Goal: Task Accomplishment & Management: Use online tool/utility

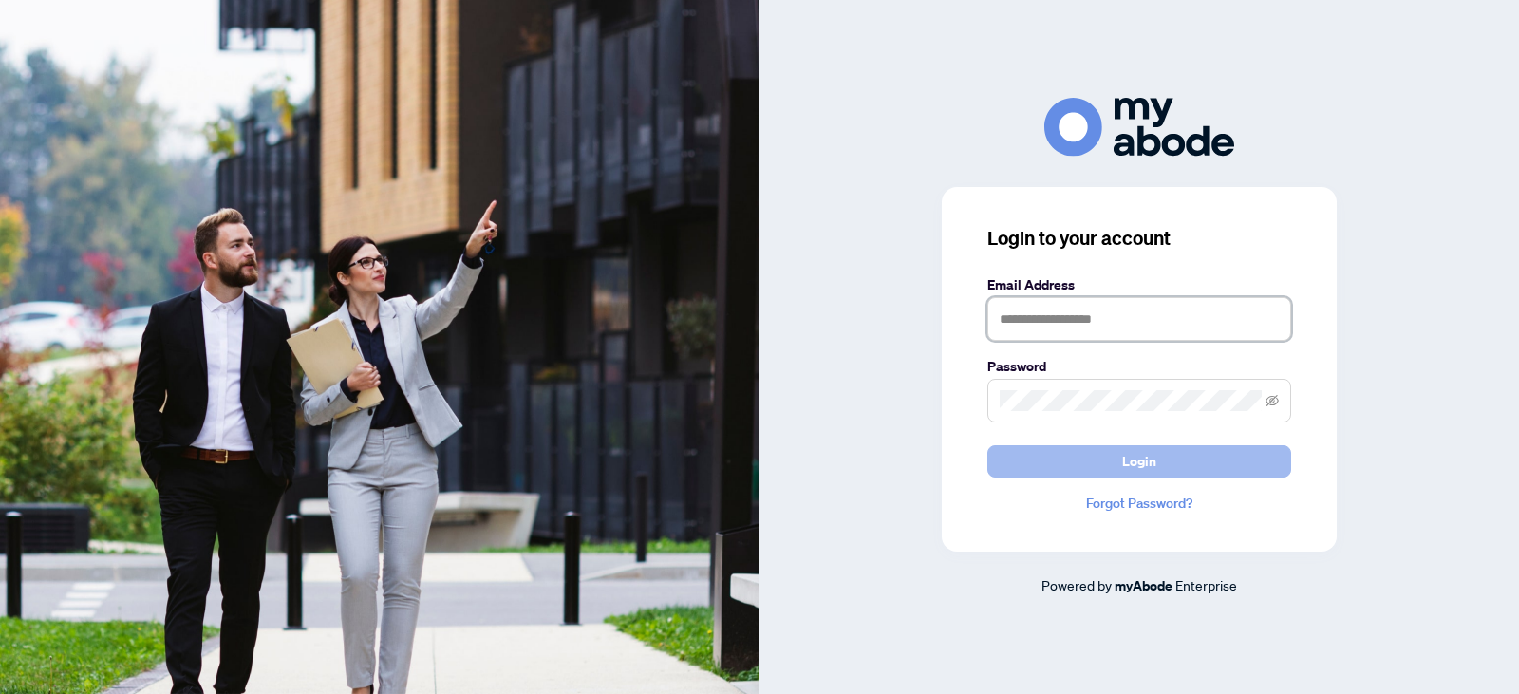
type input "**********"
click at [1148, 462] on span "Login" at bounding box center [1139, 461] width 34 height 30
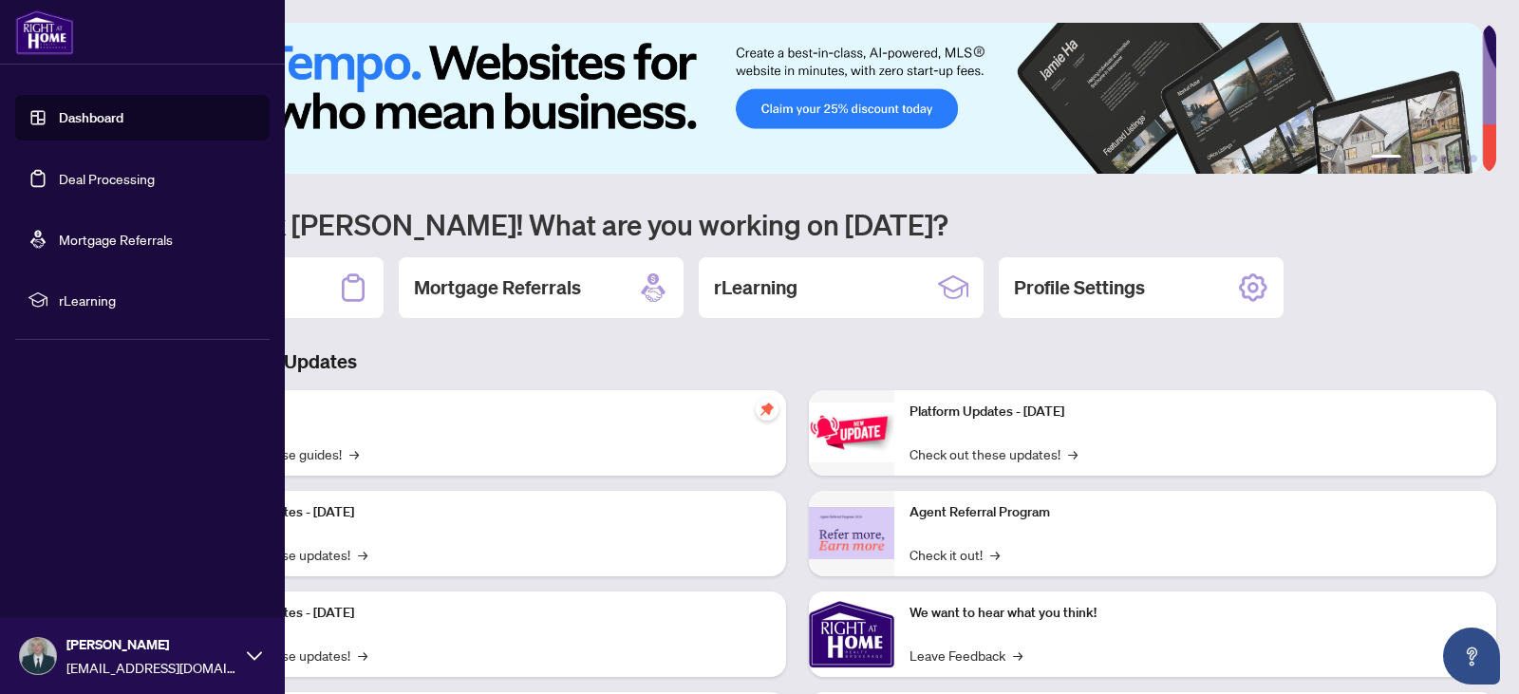
click at [112, 181] on link "Deal Processing" at bounding box center [107, 178] width 96 height 17
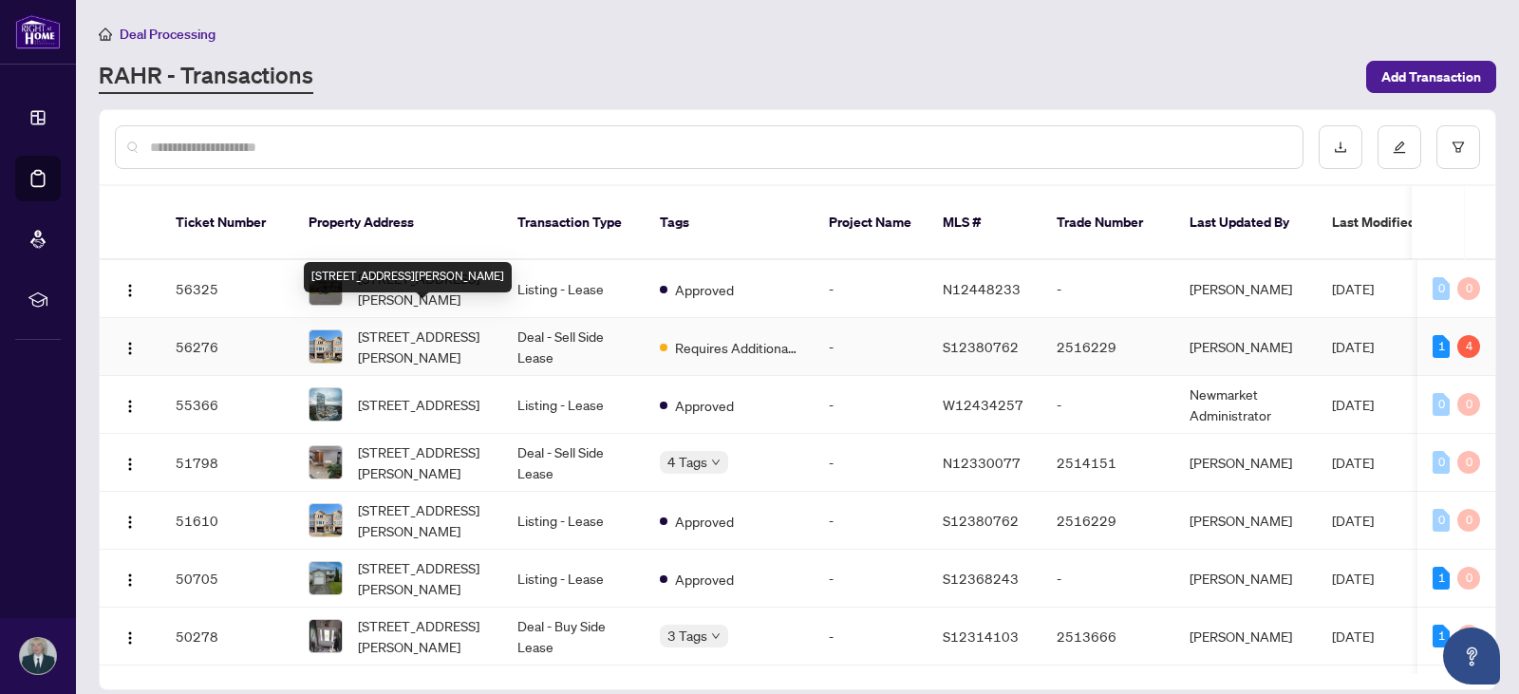
click at [425, 335] on span "91 Frank's Way, Barrie, Ontario L4N 3J1, Canada" at bounding box center [422, 347] width 129 height 42
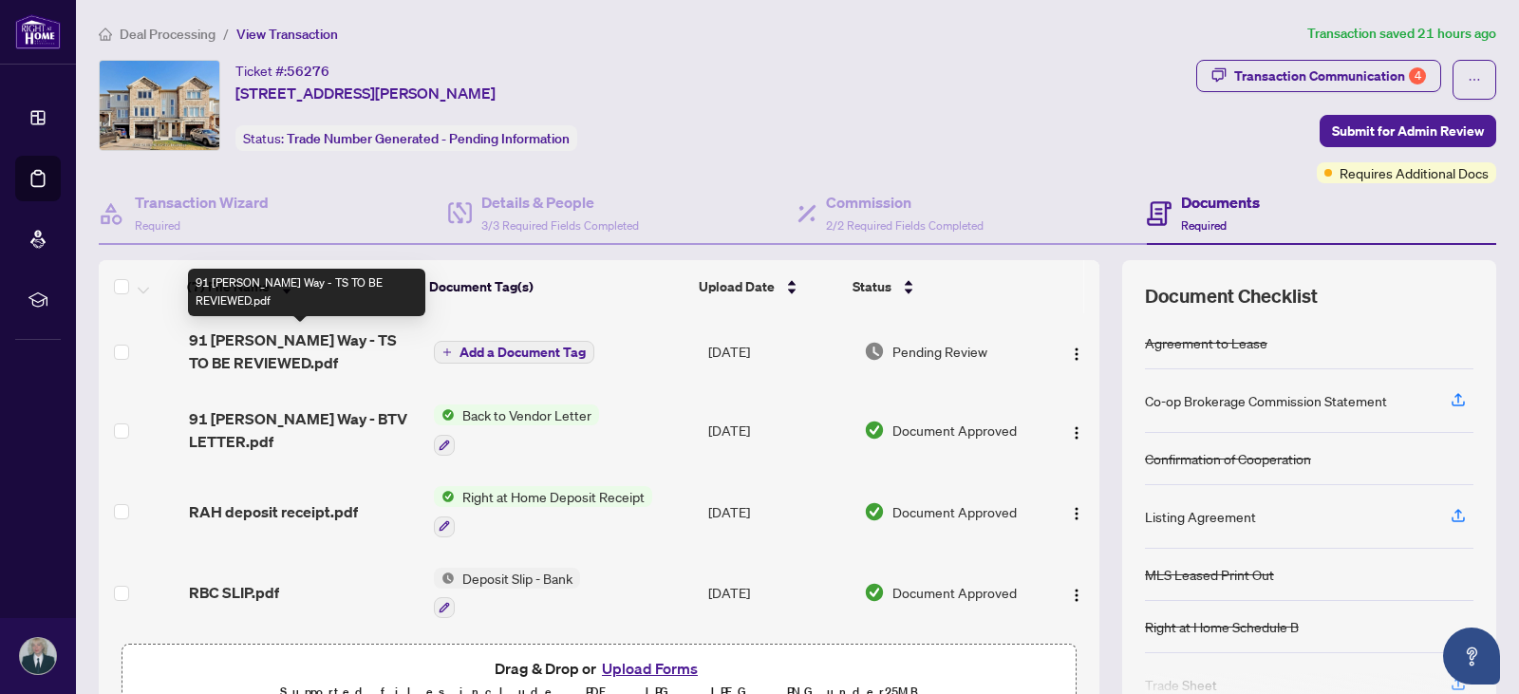
click at [333, 349] on span "91 Franks Way - TS TO BE REVIEWED.pdf" at bounding box center [304, 352] width 230 height 46
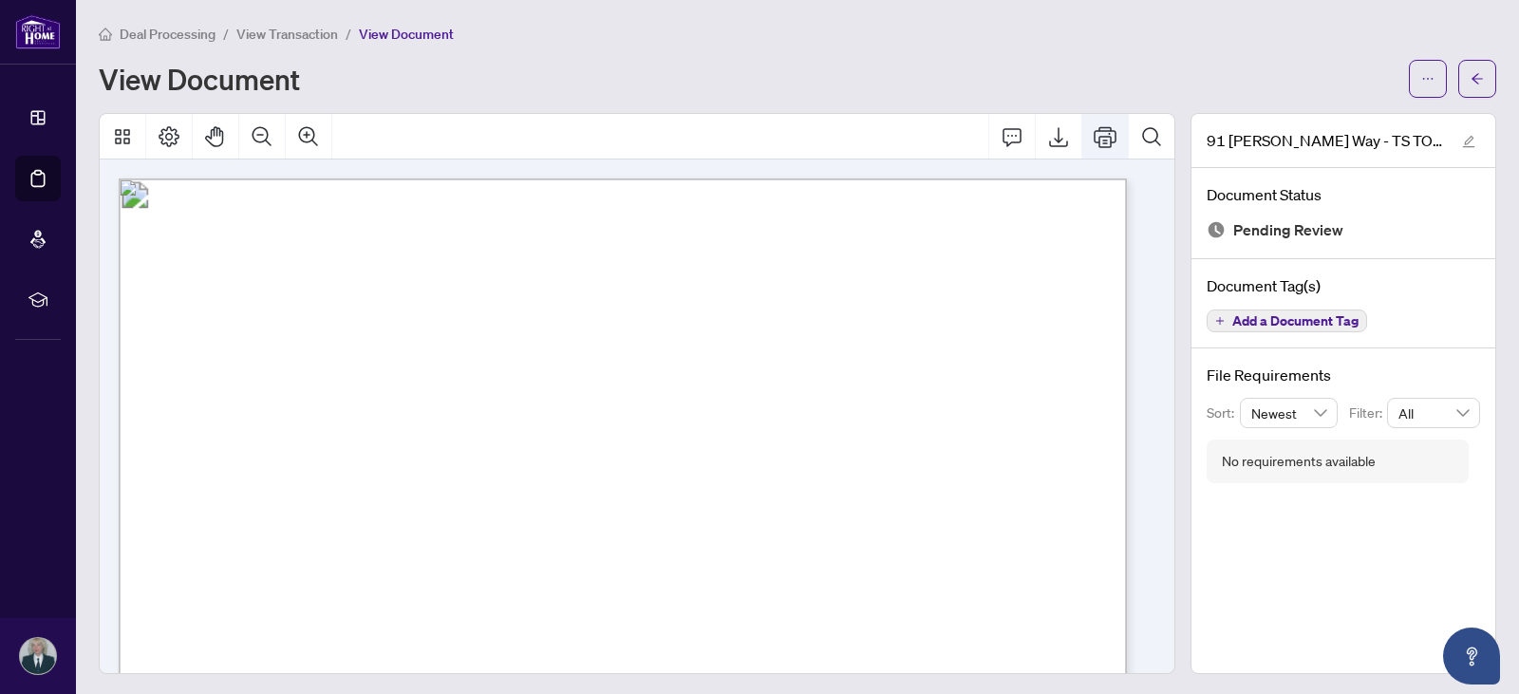
click at [1097, 141] on icon "Print" at bounding box center [1105, 136] width 23 height 21
